Goal: Use online tool/utility: Utilize a website feature to perform a specific function

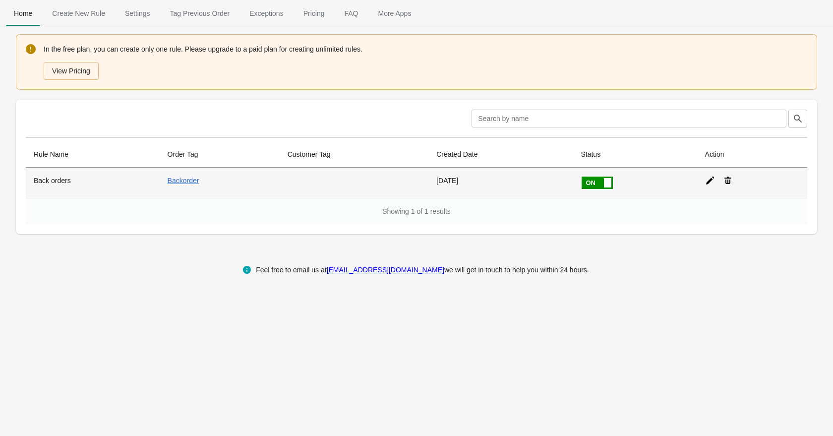
click at [712, 182] on icon at bounding box center [710, 181] width 10 height 10
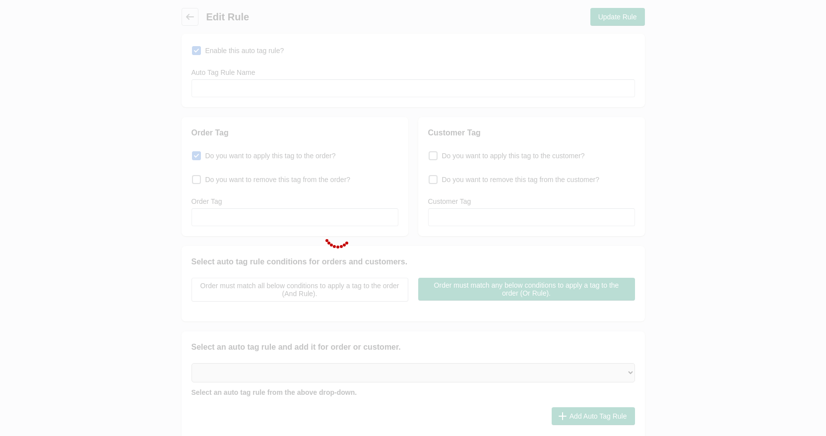
type input "Back orders"
checkbox input "true"
type input "Backorder"
select select "3"
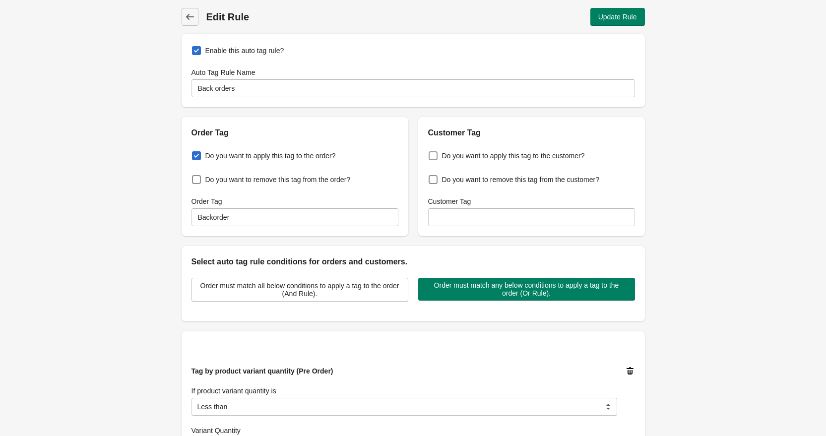
click at [435, 156] on span at bounding box center [433, 155] width 9 height 9
click at [431, 153] on input "Do you want to apply this tag to the customer?" at bounding box center [431, 153] width 0 height 0
checkbox input "true"
click at [468, 212] on input "Customer Tag" at bounding box center [531, 217] width 207 height 18
type input "Backorder"
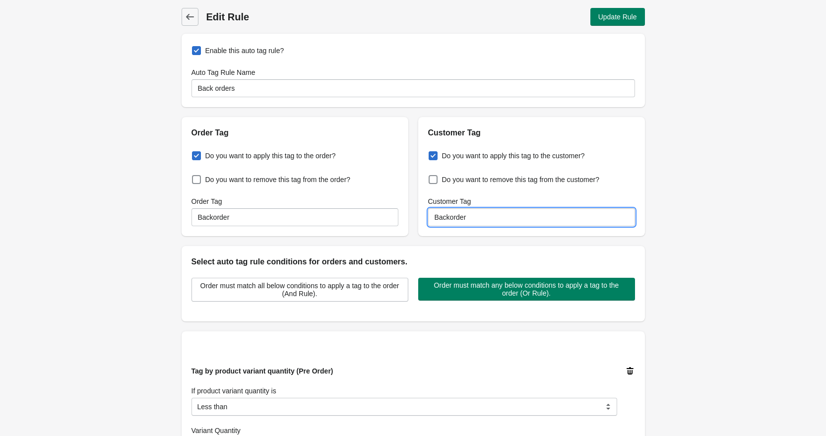
click at [663, 243] on div "Back Edit Rule Update Rule Enable this auto tag rule? Auto Tag Rule Name Back o…" at bounding box center [413, 325] width 826 height 650
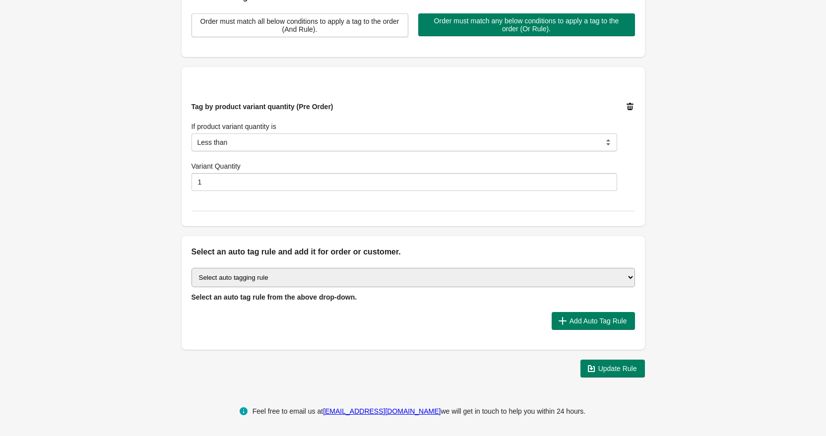
scroll to position [265, 0]
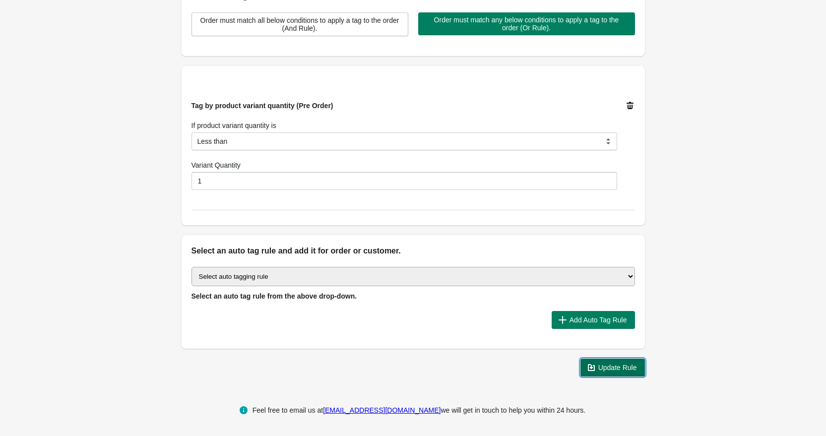
click at [619, 369] on span "Update Rule" at bounding box center [617, 368] width 39 height 8
